Goal: Navigation & Orientation: Find specific page/section

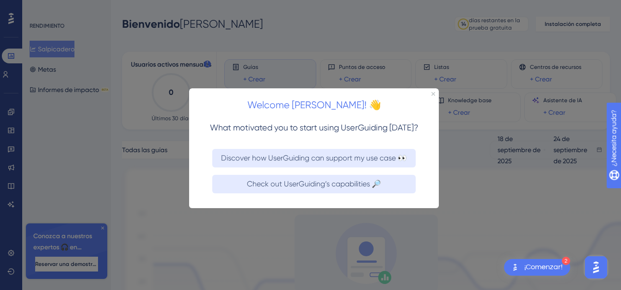
click at [348, 56] on div at bounding box center [310, 145] width 621 height 290
click at [358, 221] on div at bounding box center [310, 145] width 621 height 290
click at [545, 40] on div at bounding box center [310, 145] width 621 height 290
